Goal: Information Seeking & Learning: Learn about a topic

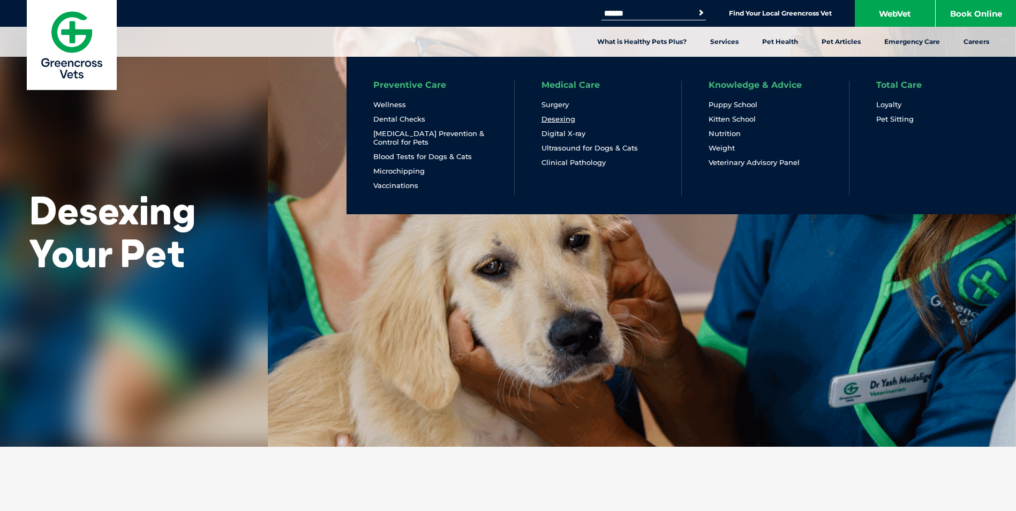
click at [566, 117] on link "Desexing" at bounding box center [559, 119] width 34 height 9
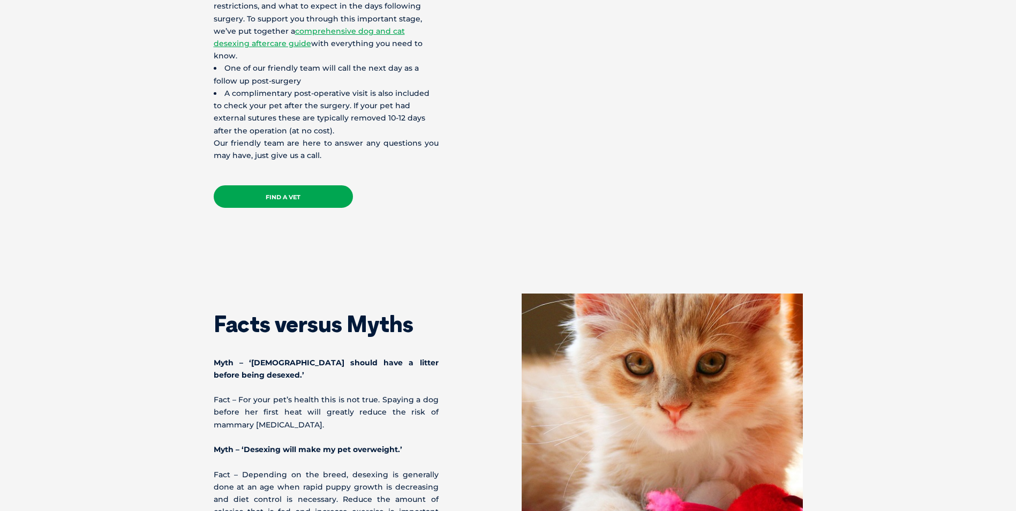
scroll to position [2893, 0]
